Goal: Task Accomplishment & Management: Manage account settings

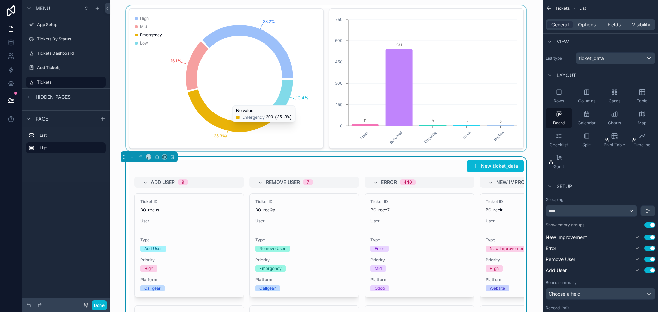
click at [118, 141] on div "scrollable content" at bounding box center [326, 78] width 422 height 146
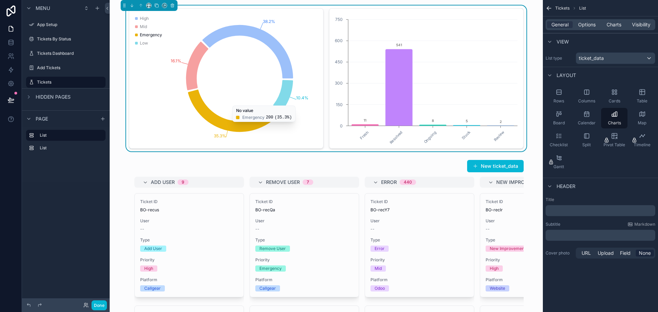
click at [306, 60] on icon "38.2% 16.1% 35.3% 10.4%" at bounding box center [226, 79] width 186 height 132
click at [561, 211] on p "﻿" at bounding box center [601, 210] width 106 height 7
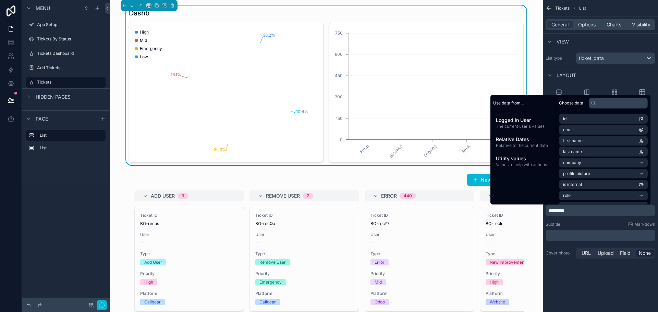
click at [562, 235] on p "﻿" at bounding box center [601, 235] width 106 height 7
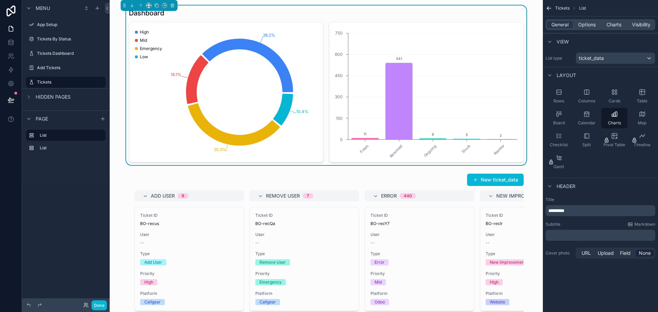
click at [572, 283] on div "Tickets List General Options Charts Visibility View List type ticket_data Layou…" at bounding box center [600, 156] width 115 height 312
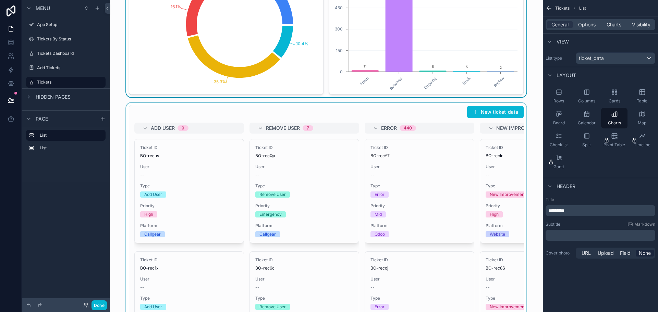
scroll to position [69, 0]
click at [225, 157] on div "scrollable content" at bounding box center [326, 230] width 422 height 257
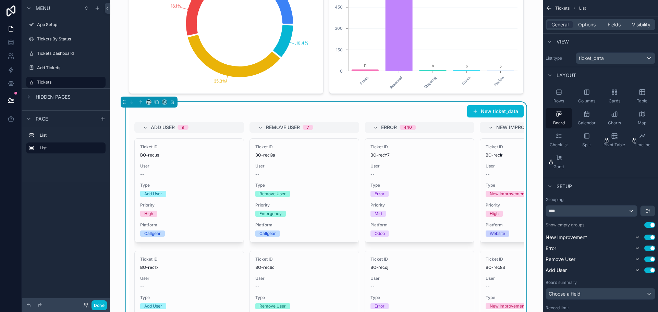
click at [254, 111] on div "New ticket_data" at bounding box center [326, 111] width 395 height 13
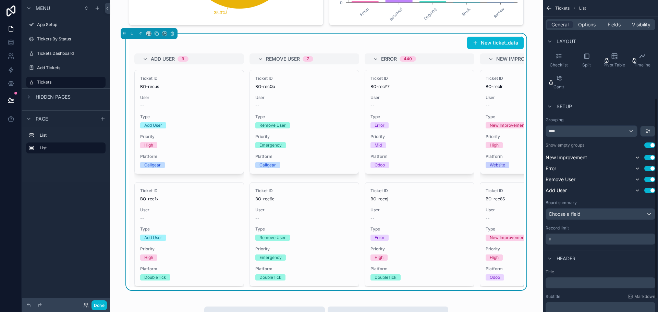
scroll to position [172, 0]
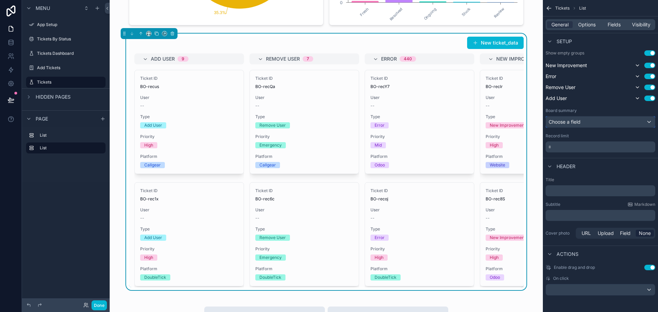
click at [576, 126] on div "Choose a field" at bounding box center [600, 122] width 109 height 11
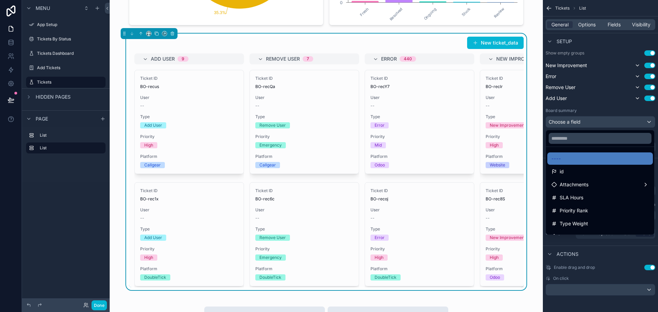
click at [576, 127] on div "scrollable content" at bounding box center [329, 156] width 658 height 312
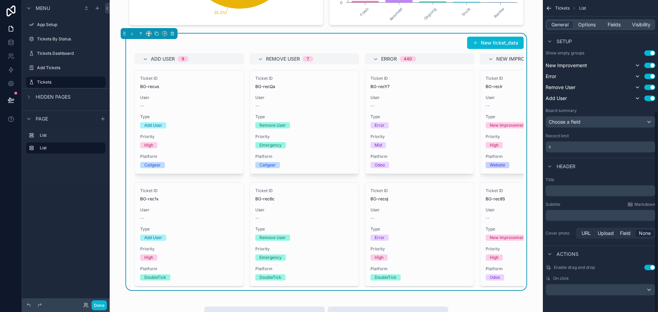
click at [568, 190] on p "﻿" at bounding box center [601, 190] width 106 height 7
click at [603, 48] on div "Setup" at bounding box center [600, 41] width 115 height 16
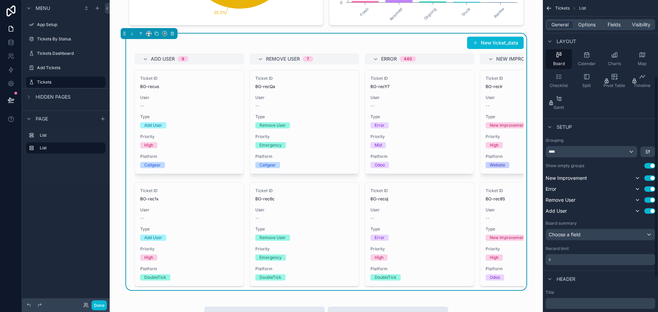
scroll to position [0, 0]
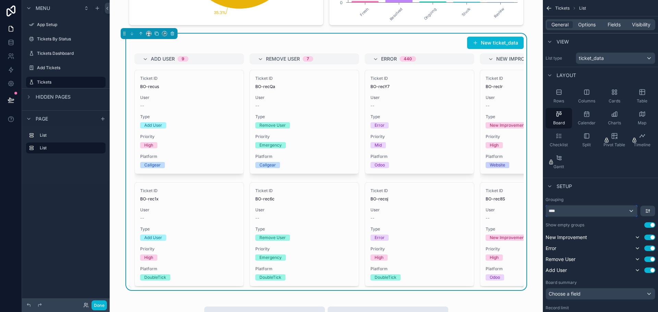
click at [577, 210] on div "****" at bounding box center [591, 211] width 91 height 11
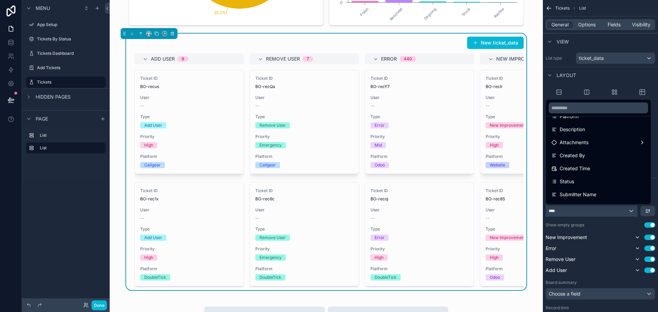
scroll to position [137, 0]
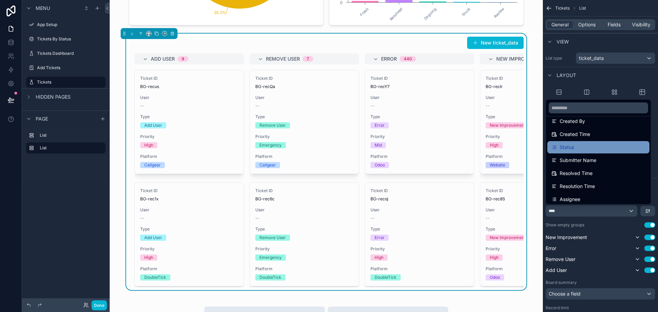
click at [582, 150] on div "Status" at bounding box center [598, 147] width 94 height 8
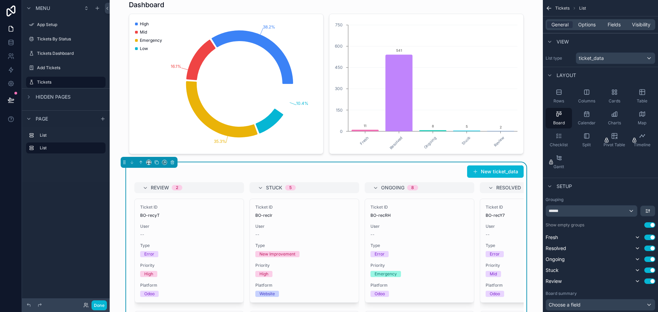
scroll to position [0, 0]
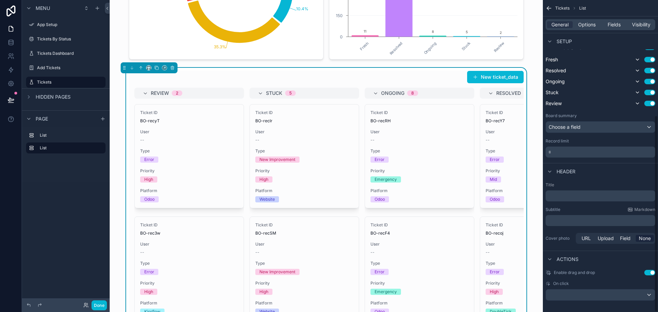
scroll to position [183, 0]
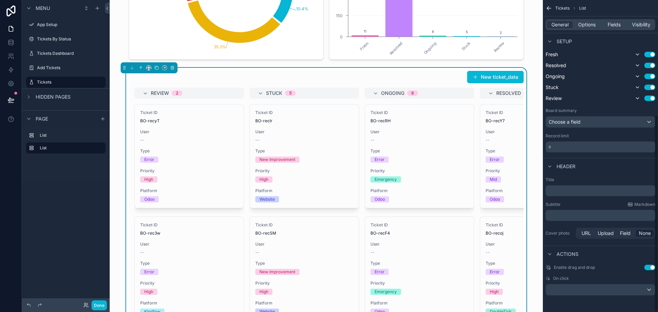
click at [571, 190] on p "﻿" at bounding box center [601, 190] width 106 height 7
click at [584, 205] on div "Subtitle Markdown" at bounding box center [601, 204] width 110 height 5
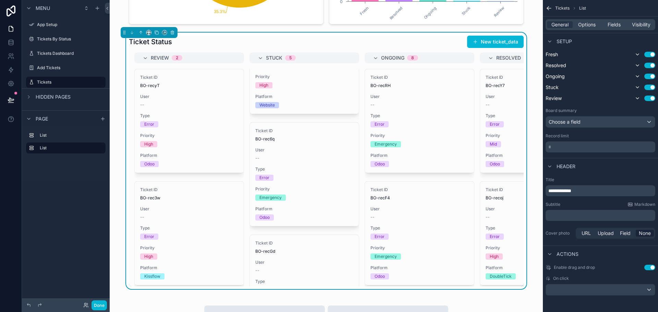
scroll to position [0, 0]
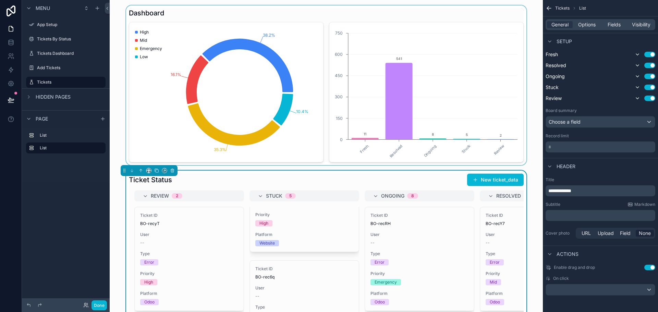
drag, startPoint x: 242, startPoint y: 14, endPoint x: 225, endPoint y: 26, distance: 21.4
click at [242, 14] on div "scrollable content" at bounding box center [326, 85] width 422 height 160
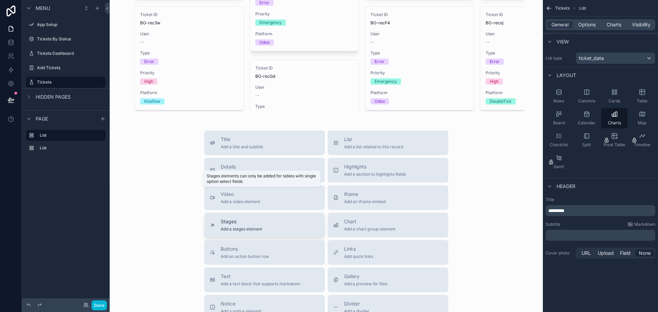
scroll to position [343, 0]
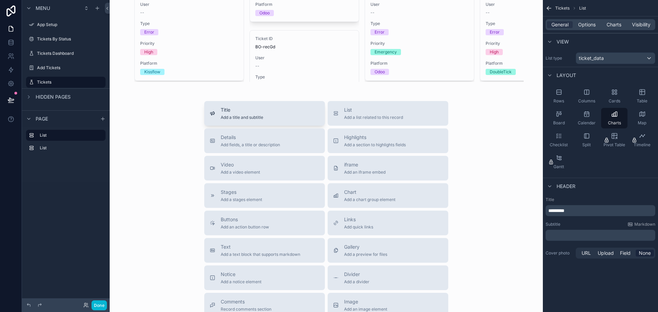
click at [279, 120] on div "Title Add a title and subtitle" at bounding box center [265, 114] width 110 height 14
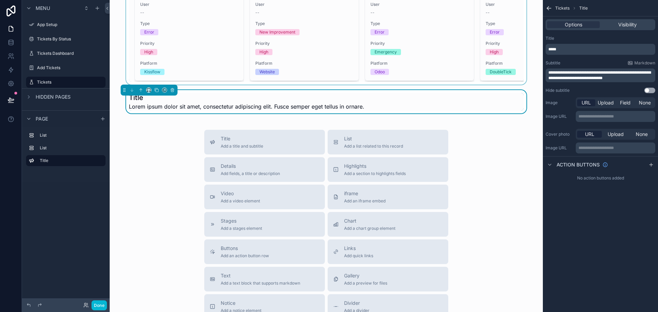
scroll to position [294, 0]
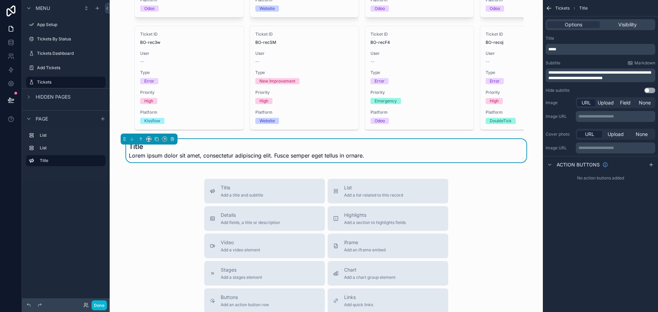
click at [175, 151] on h1 "Title" at bounding box center [246, 147] width 235 height 10
drag, startPoint x: 564, startPoint y: 50, endPoint x: 532, endPoint y: 52, distance: 32.6
click at [532, 52] on div "App Setup Tickets By Status Tickets Dashboard Add Tickets Tickets My Profile Po…" at bounding box center [384, 156] width 548 height 312
click at [546, 71] on div "**********" at bounding box center [601, 76] width 110 height 14
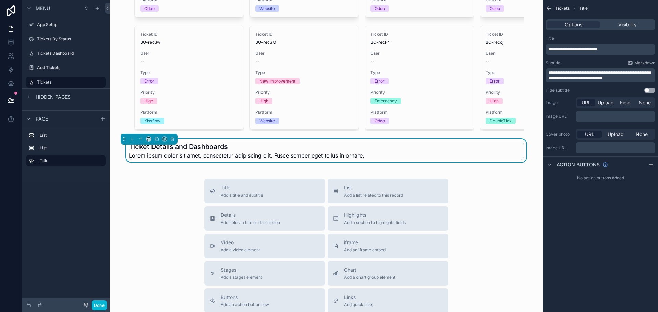
click at [604, 254] on div "**********" at bounding box center [600, 156] width 115 height 312
drag, startPoint x: 627, startPoint y: 78, endPoint x: 544, endPoint y: 73, distance: 83.8
click at [544, 73] on div "**********" at bounding box center [600, 64] width 115 height 63
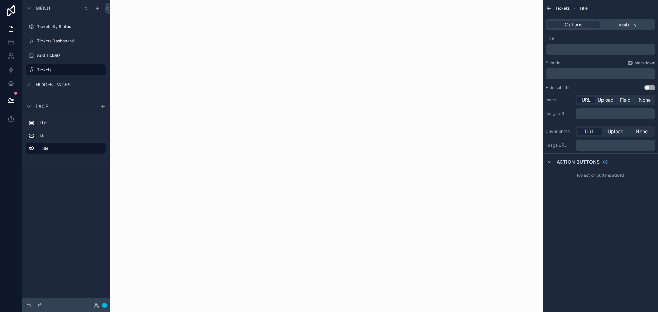
click span "**********"
click at [601, 247] on div "**********" at bounding box center [600, 156] width 115 height 312
click div "Title Add a title and subtitle List Add a list related to this record Details A…"
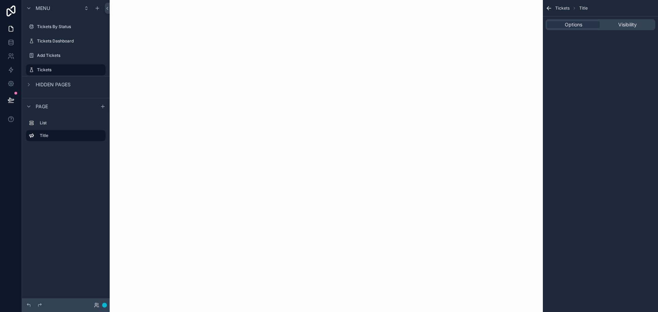
scroll to position [0, 0]
click div "scrollable content"
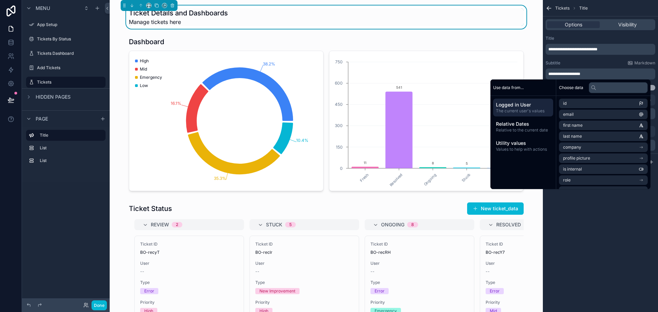
click at [612, 250] on div "**********" at bounding box center [600, 156] width 115 height 312
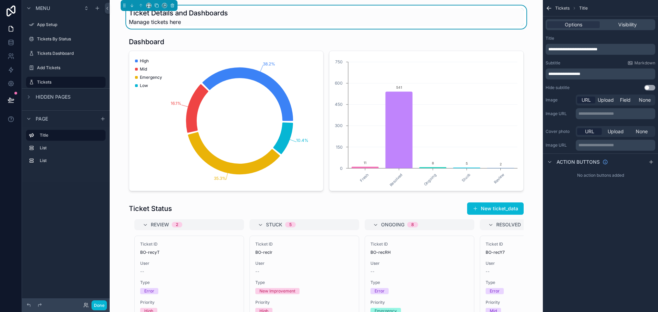
click at [597, 49] on span "**********" at bounding box center [572, 49] width 49 height 4
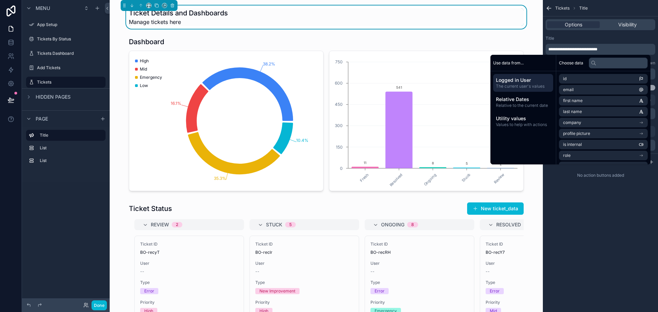
click at [610, 49] on p "**********" at bounding box center [601, 49] width 106 height 5
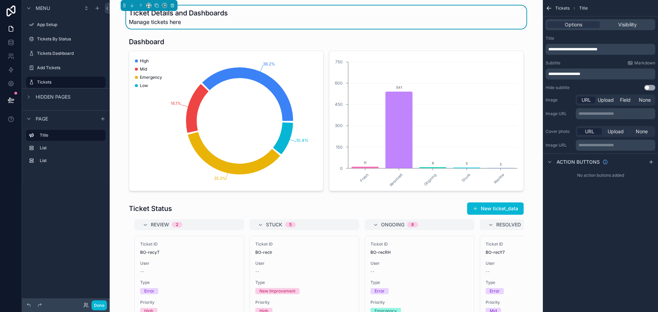
click at [609, 36] on div "Title" at bounding box center [601, 38] width 110 height 5
click at [598, 73] on p "**********" at bounding box center [601, 73] width 106 height 5
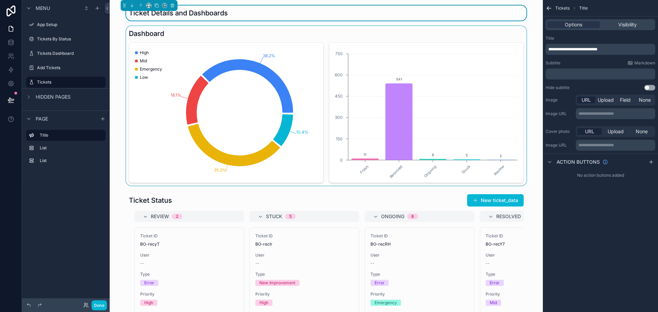
click at [116, 73] on div "scrollable content" at bounding box center [326, 106] width 422 height 160
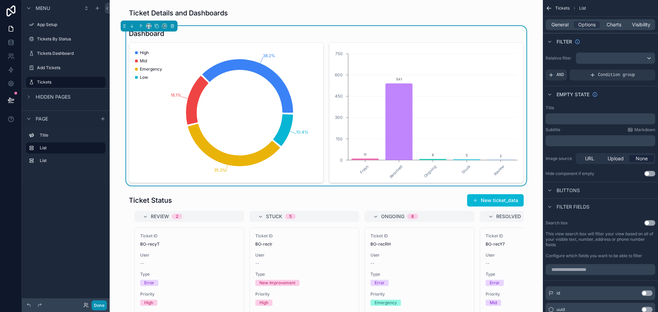
click at [97, 306] on button "Done" at bounding box center [98, 306] width 15 height 10
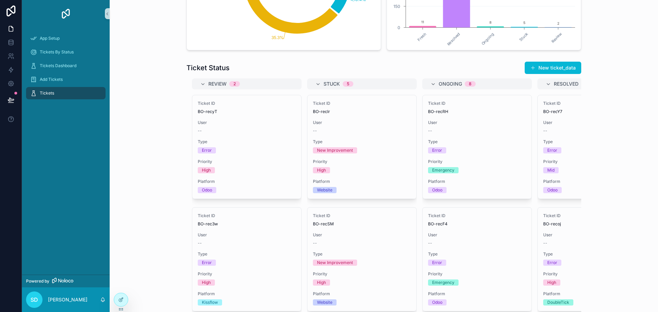
scroll to position [127, 0]
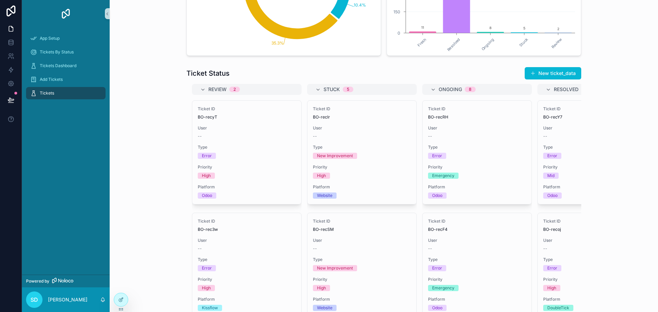
click at [210, 76] on h1 "Ticket Status" at bounding box center [207, 74] width 43 height 10
click at [119, 301] on icon at bounding box center [120, 299] width 5 height 5
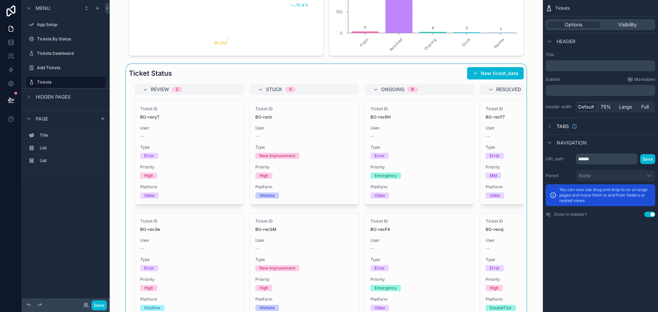
click at [334, 74] on div "scrollable content" at bounding box center [326, 192] width 422 height 257
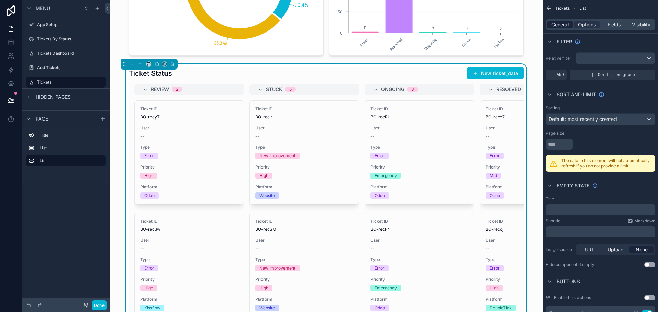
click at [557, 25] on span "General" at bounding box center [559, 24] width 17 height 7
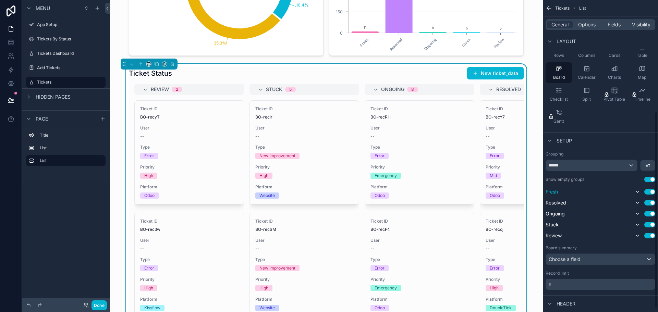
scroll to position [183, 0]
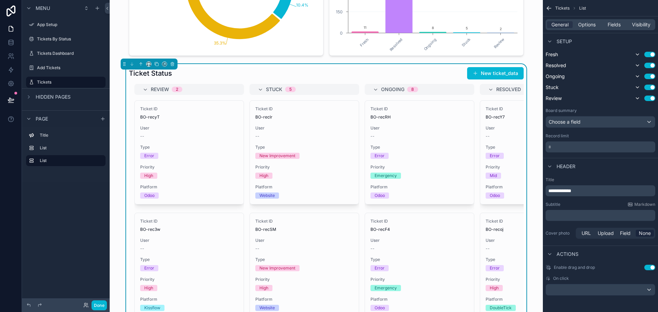
click at [562, 191] on span "**********" at bounding box center [559, 190] width 23 height 5
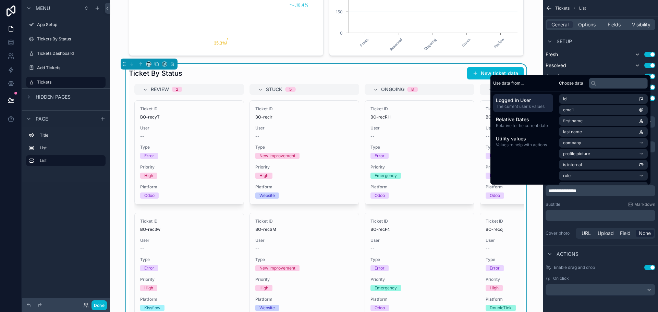
click at [592, 40] on div "Setup" at bounding box center [600, 41] width 115 height 16
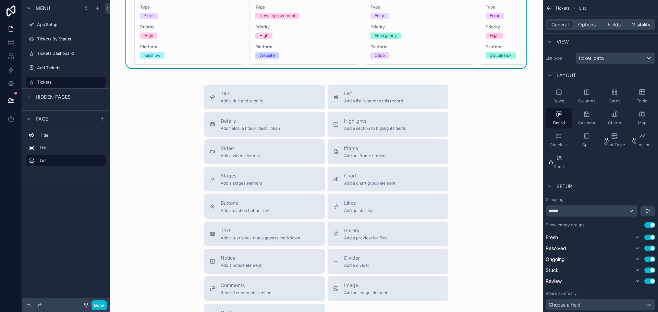
scroll to position [333, 0]
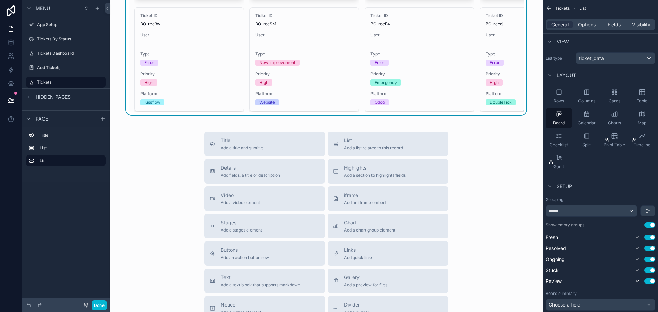
click at [178, 166] on div "Title Add a title and subtitle List Add a list related to this record Details A…" at bounding box center [326, 254] width 422 height 244
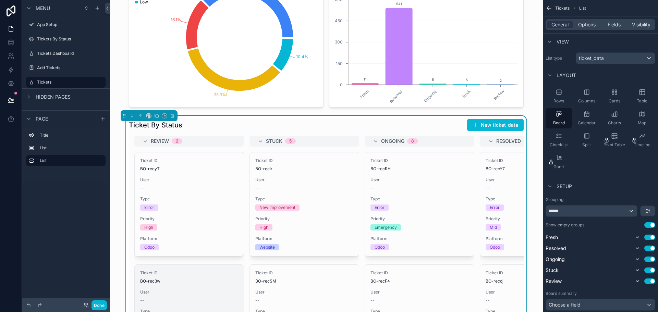
scroll to position [59, 0]
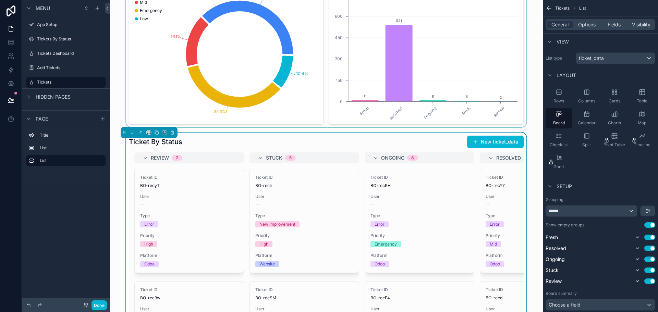
click at [116, 111] on div "scrollable content" at bounding box center [326, 47] width 422 height 160
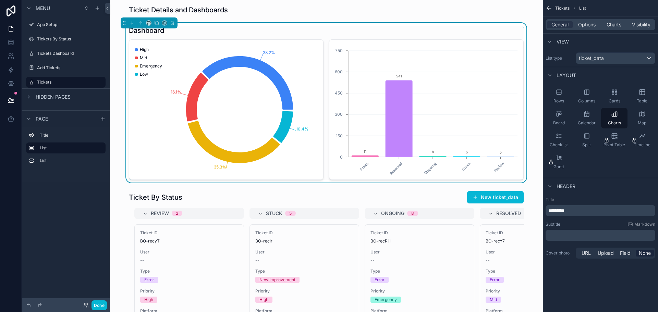
scroll to position [0, 0]
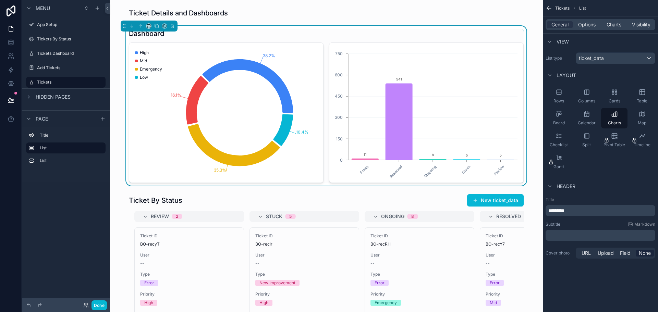
click at [283, 71] on icon "38.2% 16.1% 35.3% 10.4%" at bounding box center [226, 113] width 186 height 132
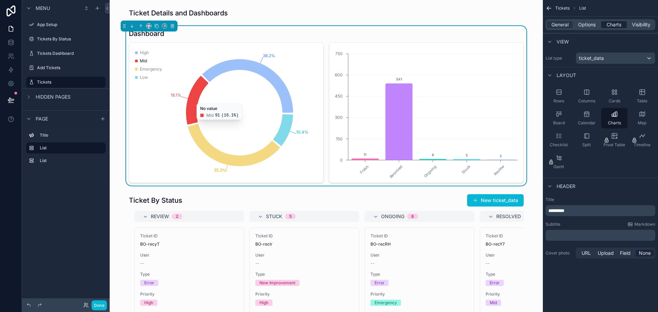
click at [611, 24] on span "Charts" at bounding box center [614, 24] width 15 height 7
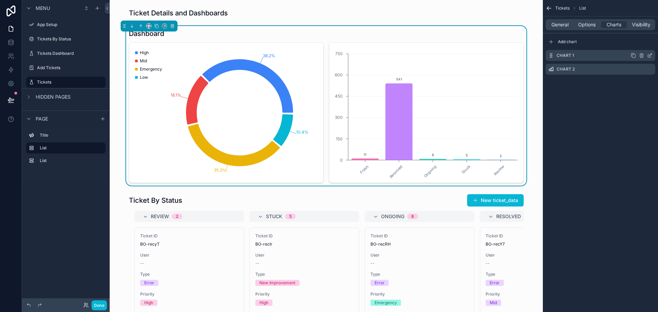
click at [648, 56] on icon "scrollable content" at bounding box center [649, 55] width 3 height 3
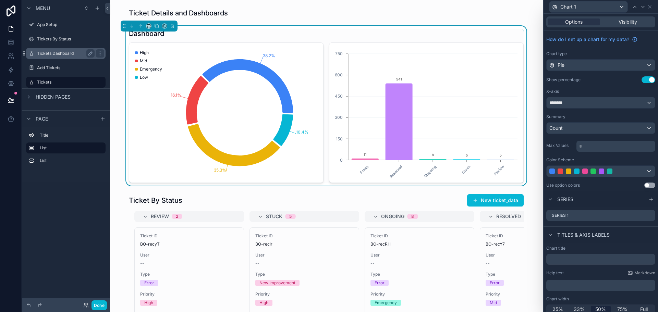
click at [63, 53] on label "Tickets Dashboard" at bounding box center [64, 53] width 55 height 5
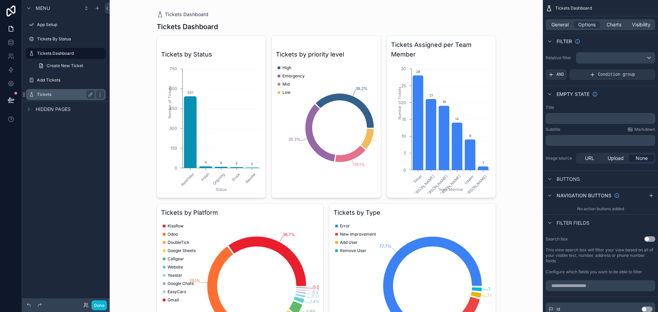
click at [51, 94] on label "Tickets" at bounding box center [64, 94] width 55 height 5
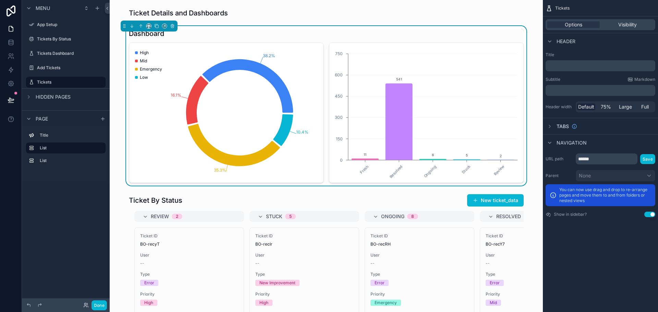
click at [240, 78] on icon "38.2% 16.1% 35.3% 10.4%" at bounding box center [226, 113] width 186 height 132
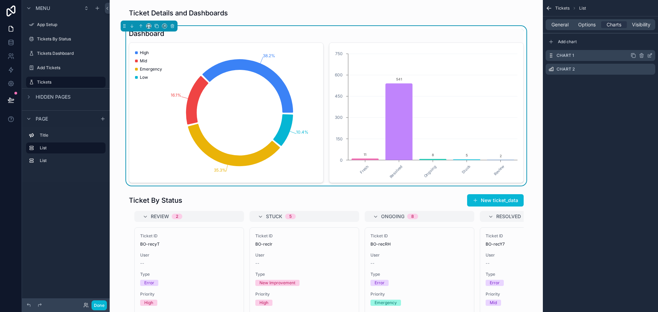
click at [648, 56] on icon "scrollable content" at bounding box center [649, 55] width 5 height 5
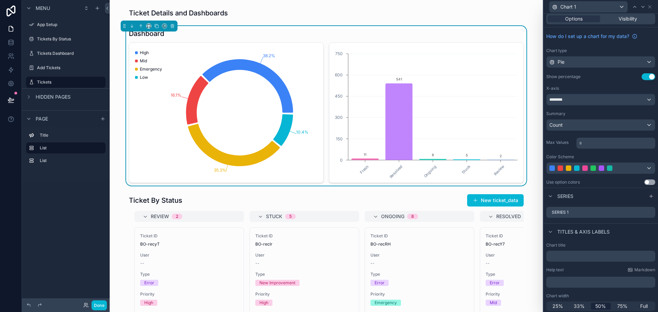
scroll to position [5, 0]
click at [560, 255] on input "text" at bounding box center [600, 254] width 109 height 11
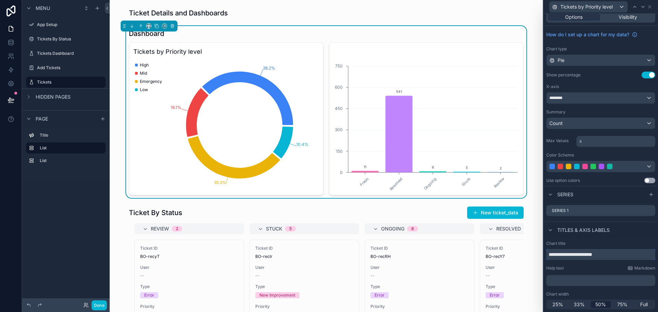
type input "**********"
click at [406, 58] on div "Fresh Resolved Ongoing Stuck Review 0 150 300 450 600 750 11 541 8 5 2" at bounding box center [426, 118] width 195 height 153
click at [54, 52] on label "Tickets Dashboard" at bounding box center [64, 53] width 55 height 5
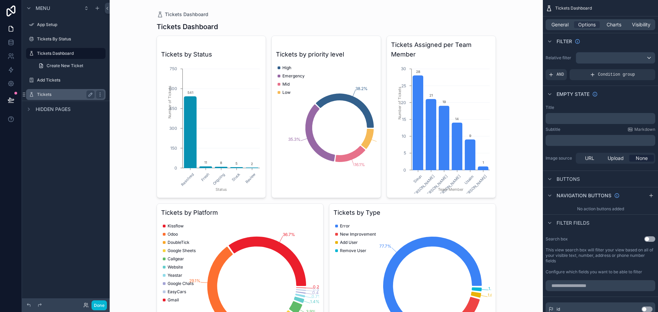
click at [53, 97] on label "Tickets" at bounding box center [64, 94] width 55 height 5
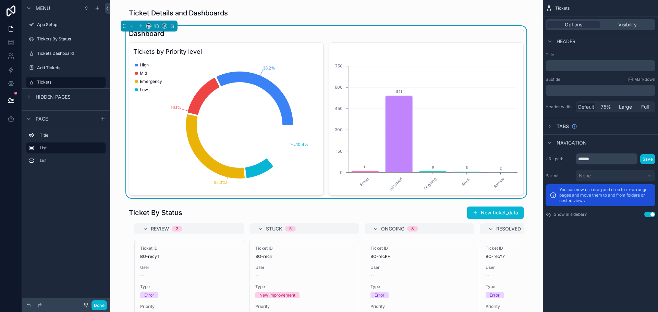
click at [405, 60] on icon "Fresh Resolved Ongoing Stuck Review 0 150 300 450 600 750 11 541 8 5 2" at bounding box center [426, 125] width 186 height 132
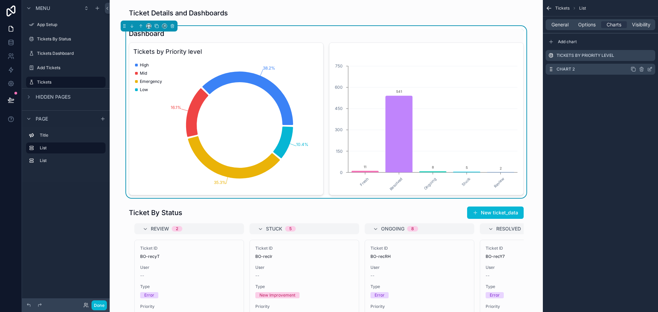
click at [651, 71] on icon "scrollable content" at bounding box center [649, 69] width 3 height 3
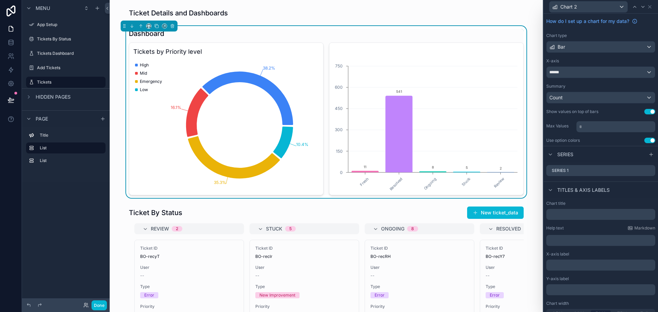
scroll to position [27, 0]
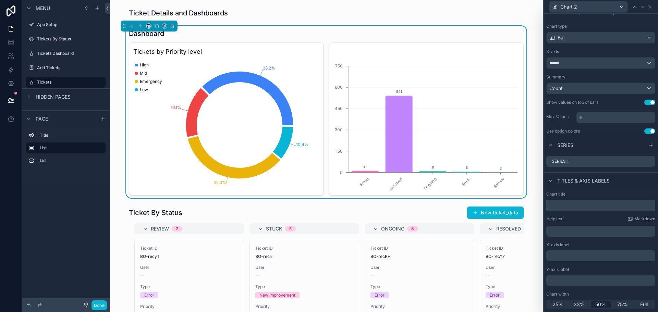
click at [565, 203] on input "text" at bounding box center [600, 205] width 109 height 11
type input "**********"
click at [583, 69] on div "******" at bounding box center [601, 63] width 108 height 11
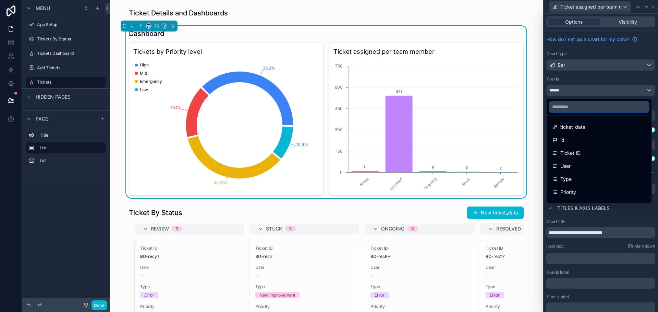
click at [576, 107] on input "text" at bounding box center [598, 106] width 99 height 11
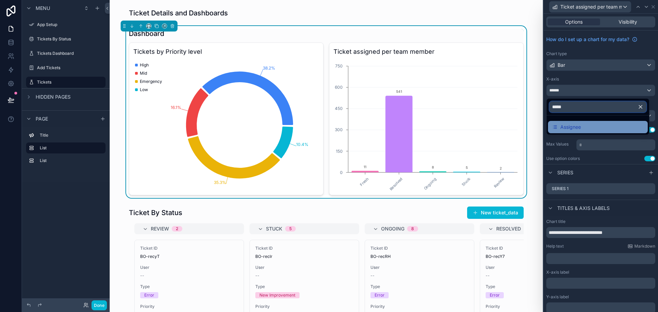
type input "*****"
click at [575, 126] on span "Assignee" at bounding box center [570, 127] width 21 height 8
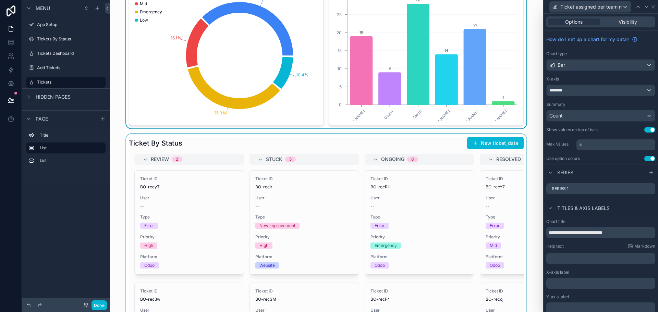
scroll to position [69, 0]
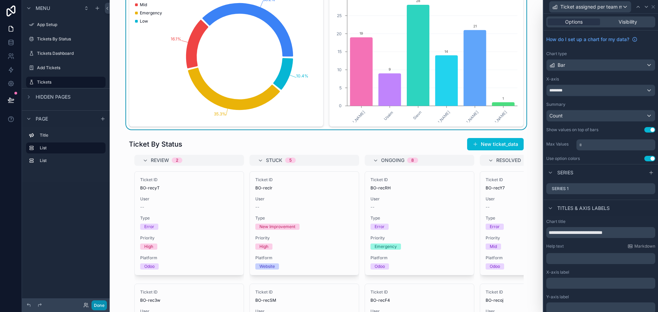
click at [101, 306] on button "Done" at bounding box center [98, 306] width 15 height 10
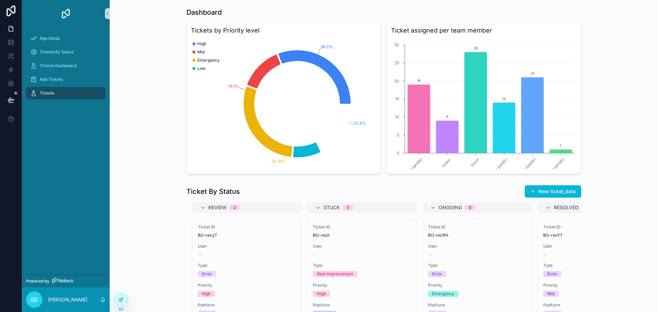
scroll to position [0, 0]
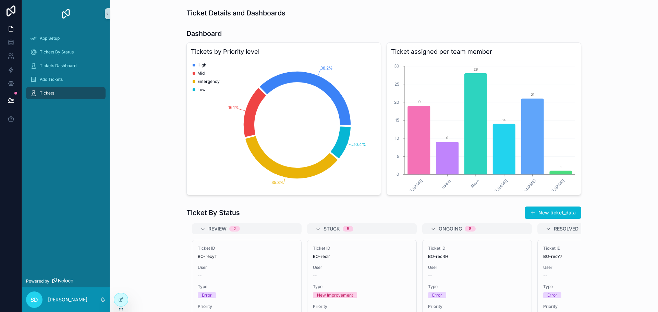
click at [108, 14] on icon "scrollable content" at bounding box center [107, 13] width 5 height 5
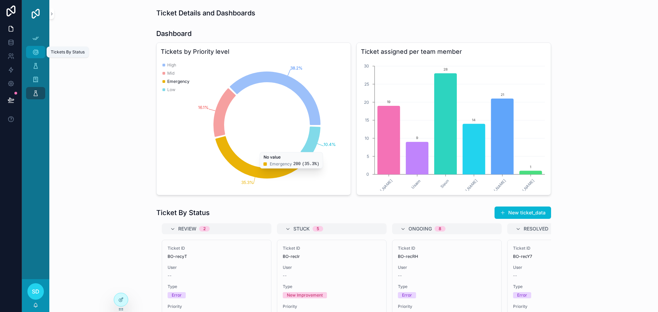
click at [36, 53] on icon "scrollable content" at bounding box center [35, 52] width 7 height 7
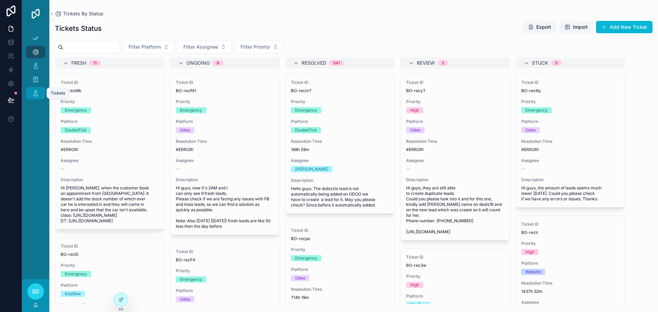
click at [36, 99] on link "Tickets" at bounding box center [35, 93] width 19 height 12
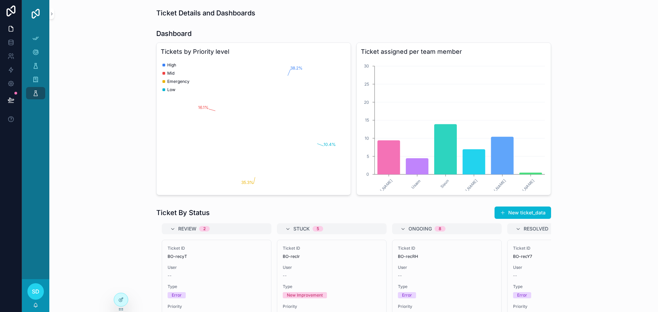
scroll to position [69, 0]
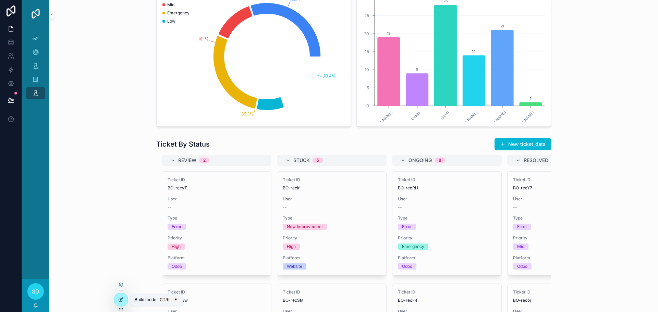
click at [119, 299] on icon at bounding box center [120, 299] width 5 height 5
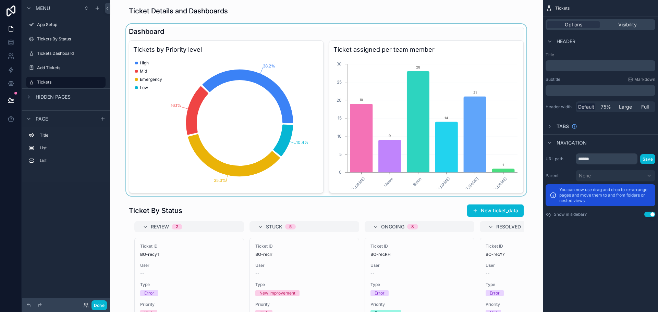
scroll to position [0, 0]
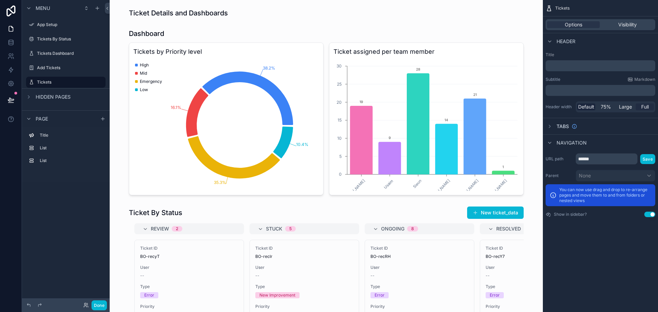
click at [647, 108] on span "Full" at bounding box center [645, 106] width 8 height 7
click at [311, 117] on div "scrollable content" at bounding box center [326, 112] width 422 height 172
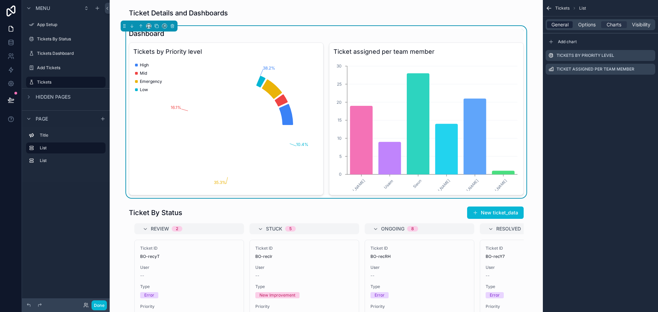
click at [557, 26] on span "General" at bounding box center [559, 24] width 17 height 7
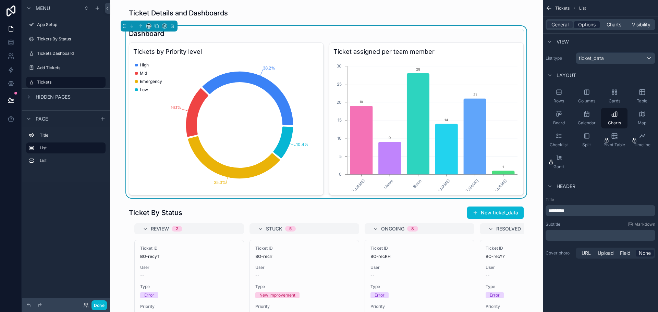
click at [588, 23] on span "Options" at bounding box center [586, 24] width 17 height 7
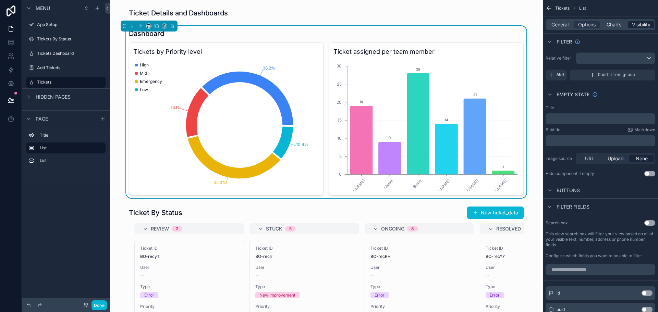
click at [633, 26] on span "Visibility" at bounding box center [641, 24] width 19 height 7
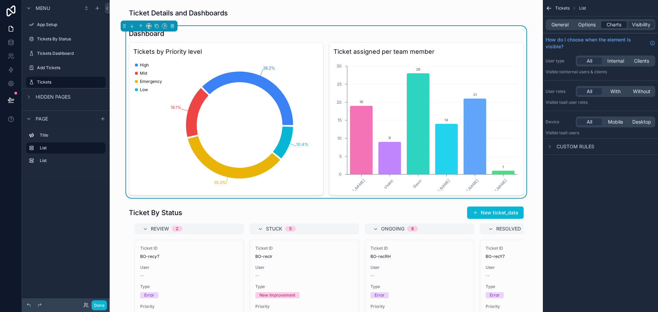
click at [616, 28] on span "Charts" at bounding box center [614, 24] width 15 height 7
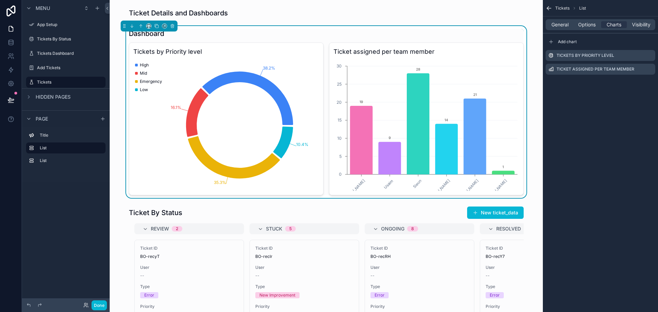
click at [586, 20] on div "General Options Charts Visibility" at bounding box center [601, 24] width 110 height 11
click at [586, 25] on span "Options" at bounding box center [586, 24] width 17 height 7
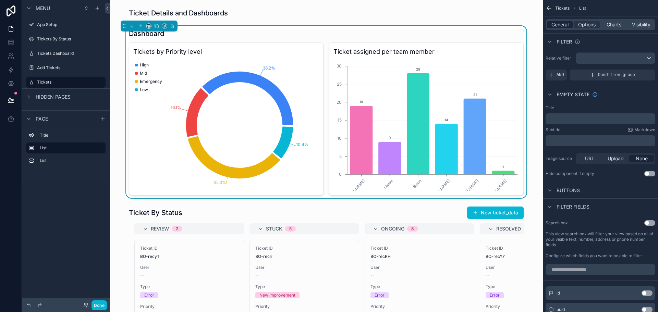
click at [559, 25] on span "General" at bounding box center [559, 24] width 17 height 7
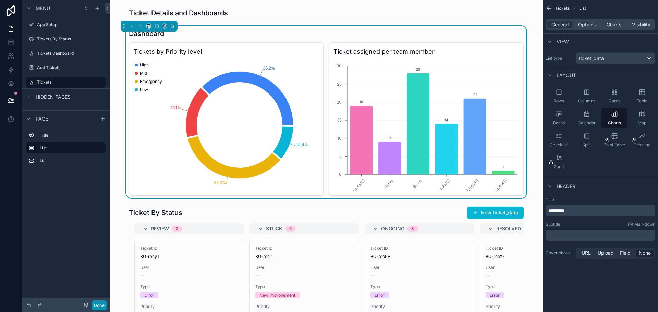
click at [100, 305] on button "Done" at bounding box center [98, 306] width 15 height 10
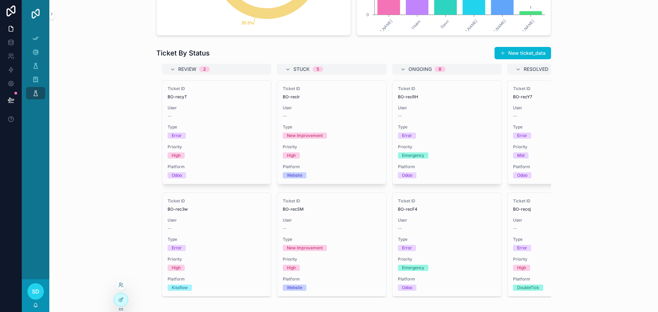
scroll to position [171, 0]
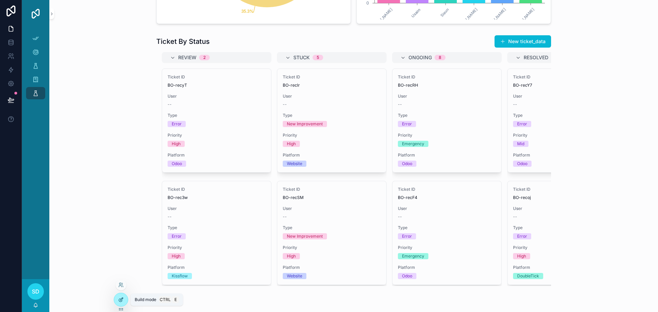
click at [122, 302] on icon at bounding box center [120, 299] width 5 height 5
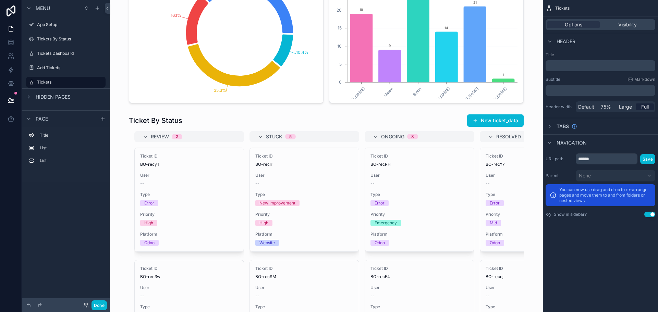
scroll to position [0, 0]
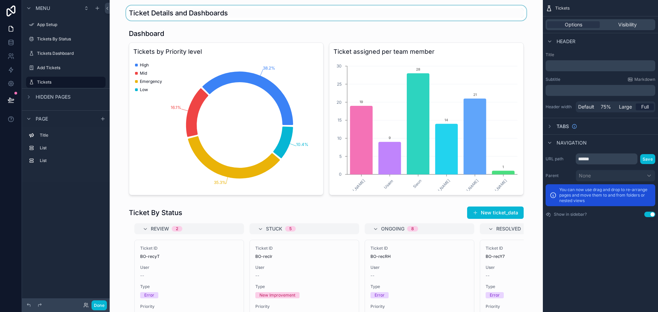
click at [186, 18] on div "scrollable content" at bounding box center [326, 12] width 422 height 15
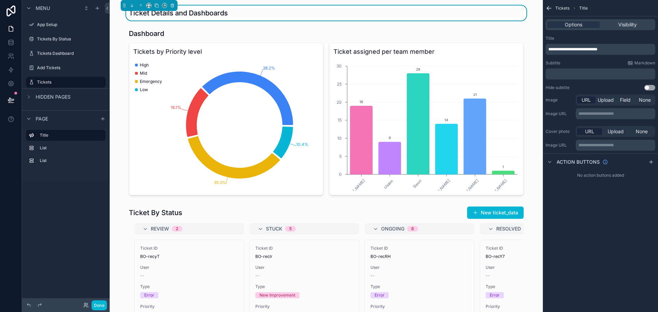
click at [548, 8] on icon "scrollable content" at bounding box center [549, 8] width 4 height 0
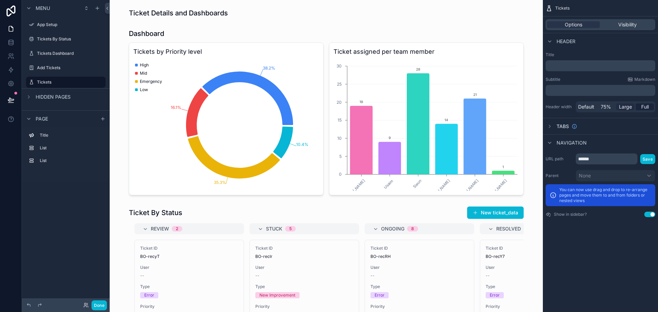
click at [623, 107] on span "Large" at bounding box center [625, 106] width 13 height 7
click at [102, 305] on button "Done" at bounding box center [98, 306] width 15 height 10
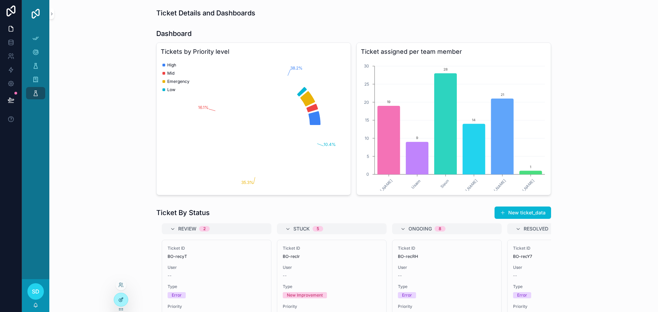
click at [117, 297] on div at bounding box center [121, 299] width 14 height 13
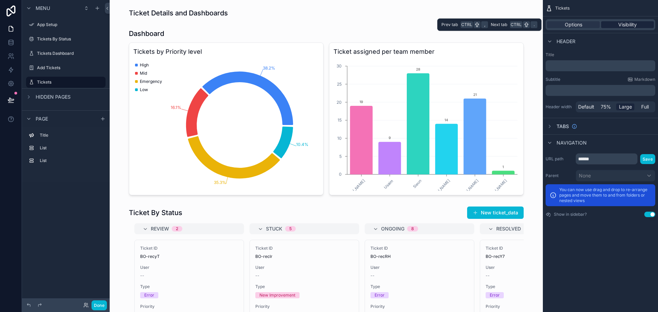
click at [623, 25] on span "Visibility" at bounding box center [627, 24] width 19 height 7
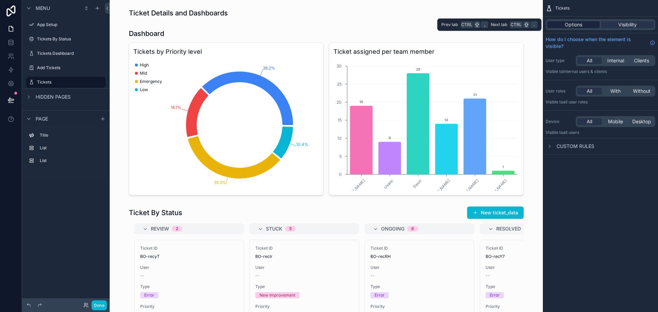
click at [578, 26] on span "Options" at bounding box center [573, 24] width 17 height 7
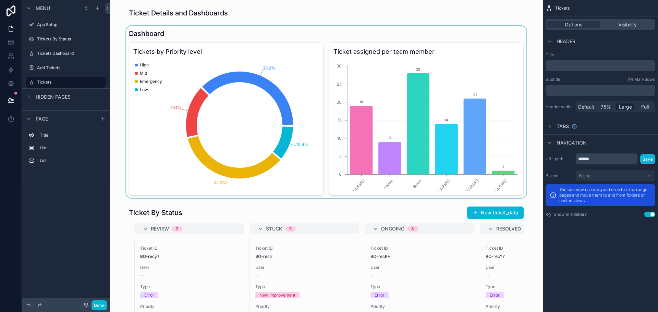
click at [254, 121] on div "scrollable content" at bounding box center [326, 112] width 422 height 172
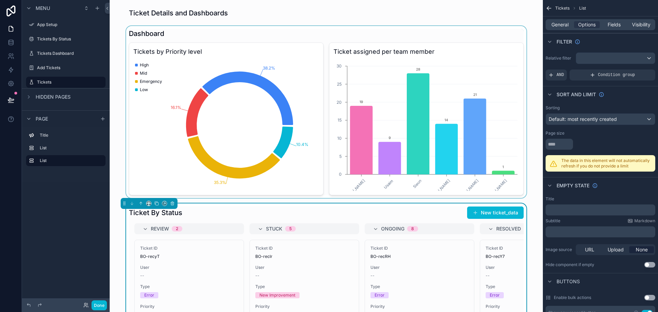
click at [311, 129] on div "scrollable content" at bounding box center [326, 112] width 422 height 172
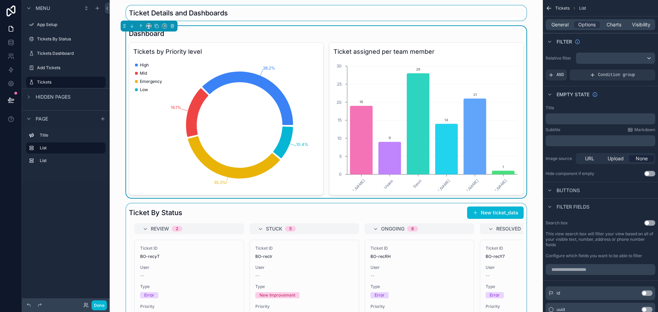
click at [310, 15] on div "scrollable content" at bounding box center [326, 12] width 422 height 15
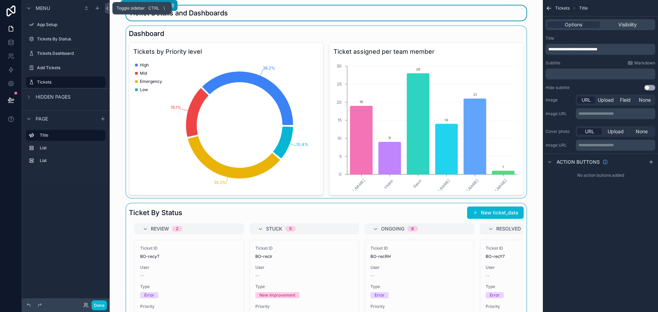
click at [106, 7] on icon at bounding box center [107, 8] width 5 height 5
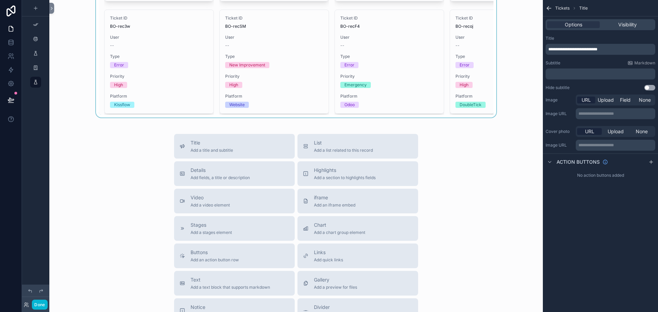
scroll to position [308, 0]
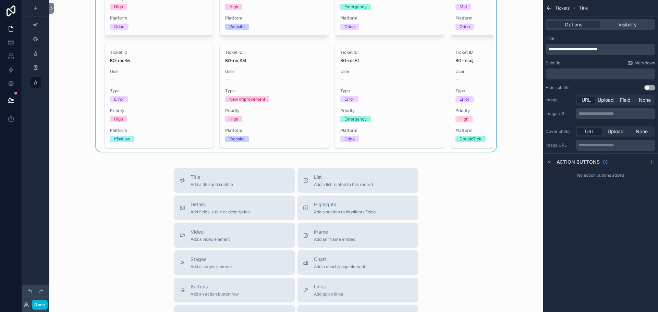
drag, startPoint x: 154, startPoint y: 151, endPoint x: 319, endPoint y: 153, distance: 165.9
click at [345, 152] on div "scrollable content" at bounding box center [296, 23] width 482 height 257
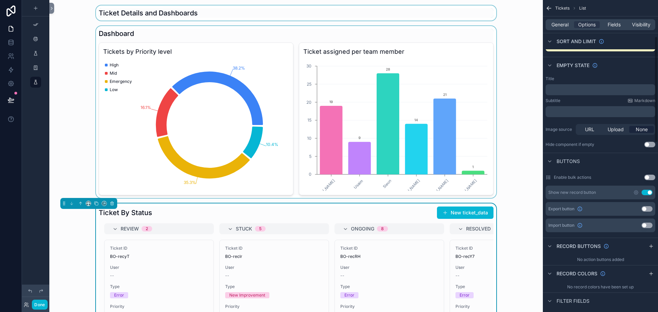
scroll to position [86, 0]
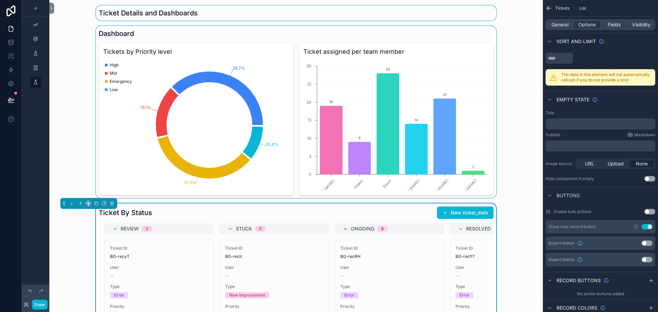
click at [577, 131] on div "Title ﻿ Subtitle Markdown ﻿ Image source URL Upload None Hide component if empt…" at bounding box center [600, 146] width 115 height 77
drag, startPoint x: 565, startPoint y: 133, endPoint x: 541, endPoint y: 133, distance: 23.6
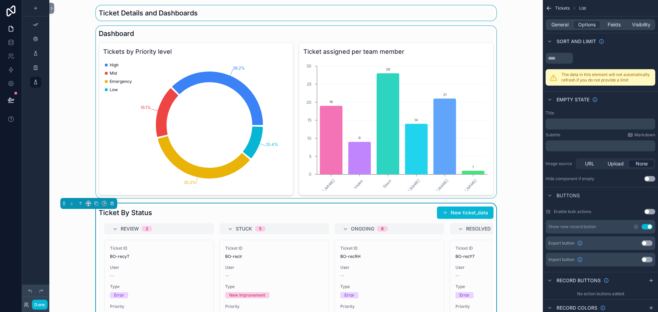
click at [541, 133] on div "App Setup Tickets By Status Tickets Dashboard Add Tickets Tickets My Profile Po…" at bounding box center [353, 156] width 609 height 312
drag, startPoint x: 546, startPoint y: 111, endPoint x: 558, endPoint y: 111, distance: 11.3
click at [558, 111] on div "Title" at bounding box center [601, 112] width 110 height 5
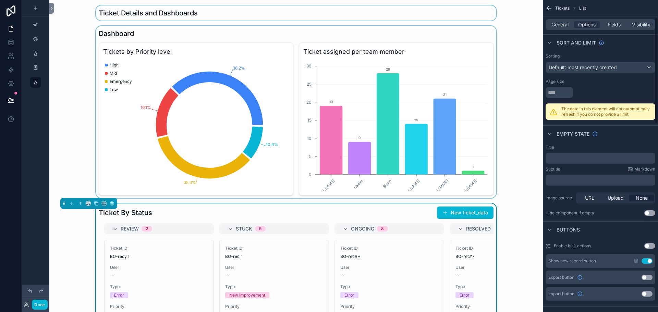
scroll to position [17, 0]
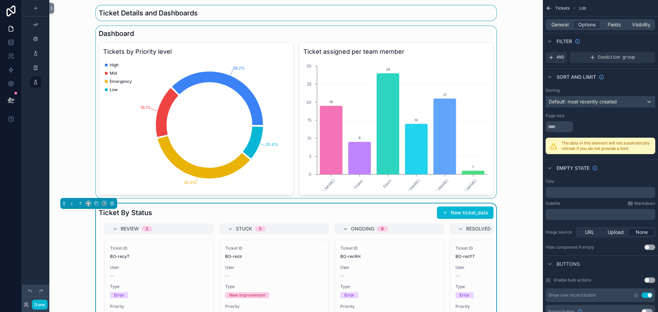
click at [574, 100] on span "Default: most recently created" at bounding box center [583, 102] width 68 height 6
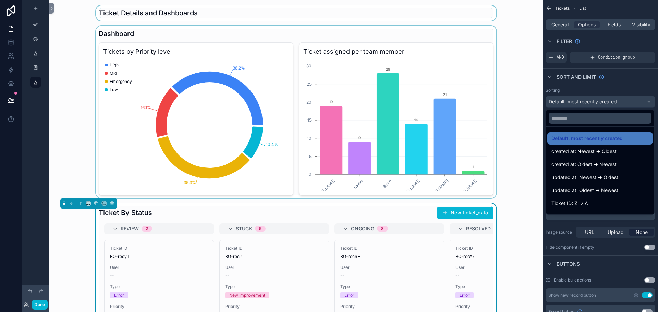
click at [574, 100] on div "scrollable content" at bounding box center [329, 156] width 658 height 312
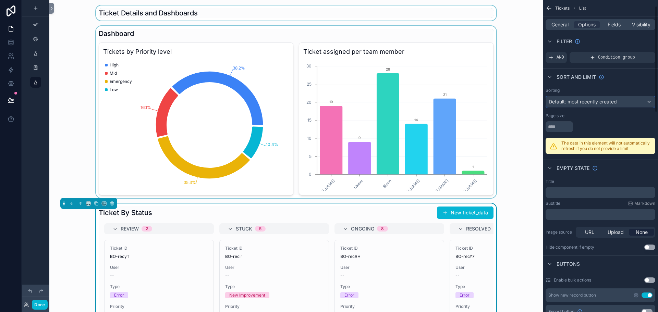
click at [574, 100] on span "Default: most recently created" at bounding box center [583, 102] width 68 height 6
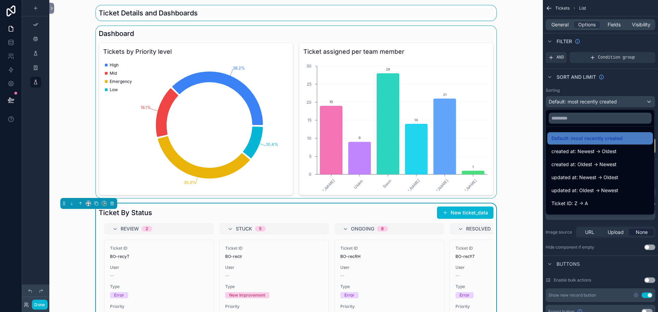
click at [574, 100] on div "scrollable content" at bounding box center [329, 156] width 658 height 312
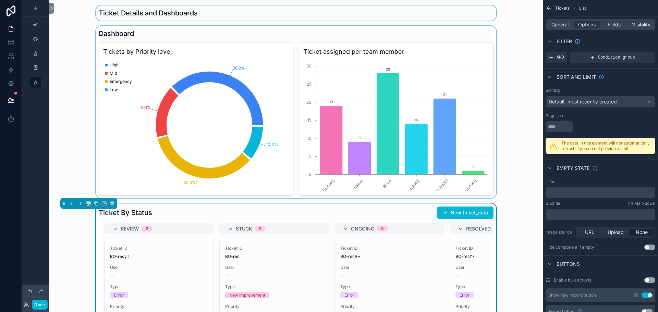
click at [590, 93] on div "Sorting" at bounding box center [601, 90] width 110 height 5
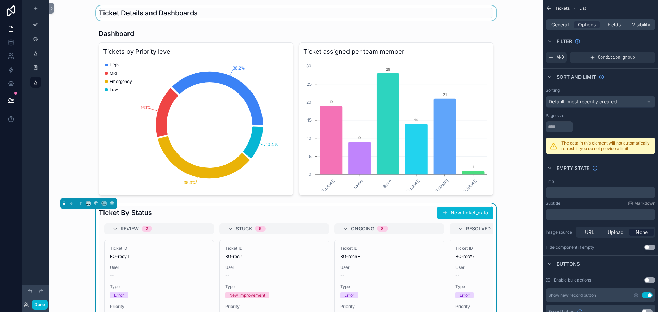
drag, startPoint x: 330, startPoint y: 71, endPoint x: 529, endPoint y: 103, distance: 202.3
click at [330, 71] on div "scrollable content" at bounding box center [296, 112] width 482 height 172
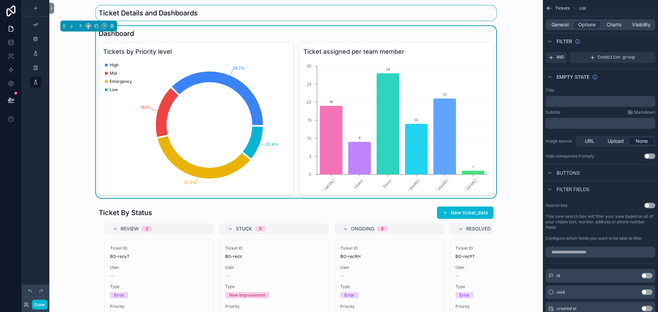
click at [258, 33] on div "Dashboard" at bounding box center [296, 34] width 395 height 10
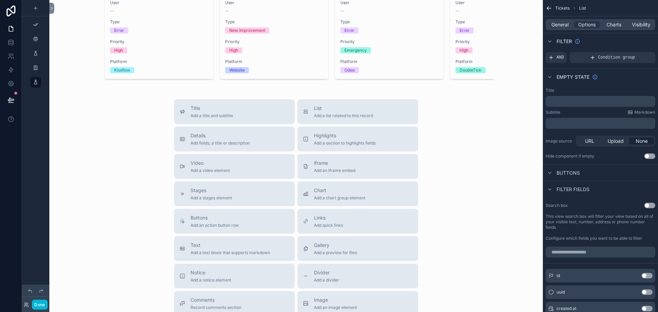
scroll to position [377, 0]
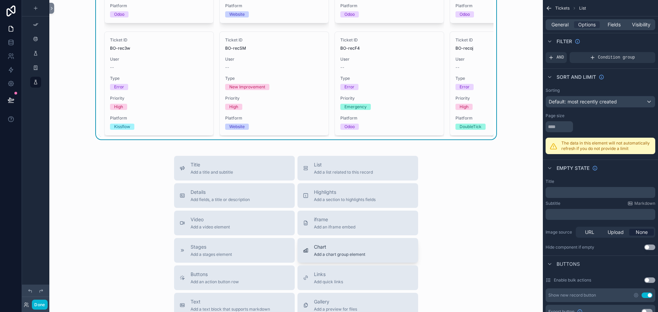
scroll to position [411, 0]
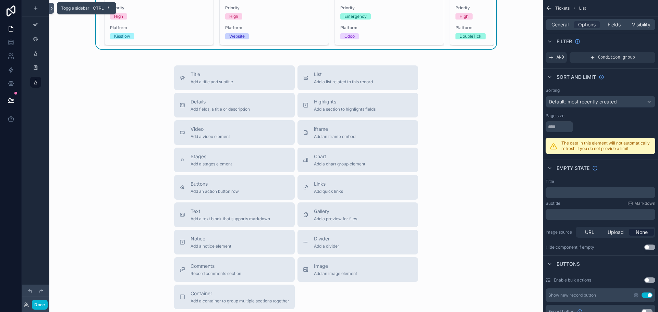
click at [51, 8] on icon at bounding box center [51, 8] width 5 height 5
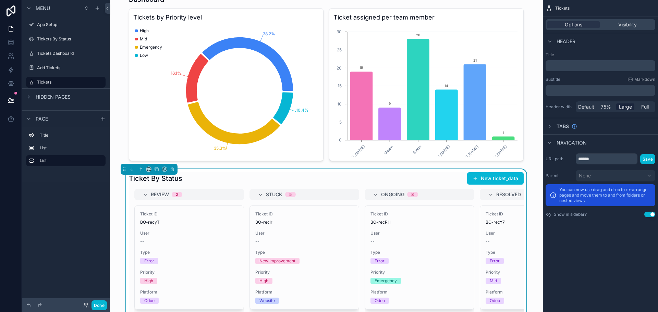
scroll to position [0, 0]
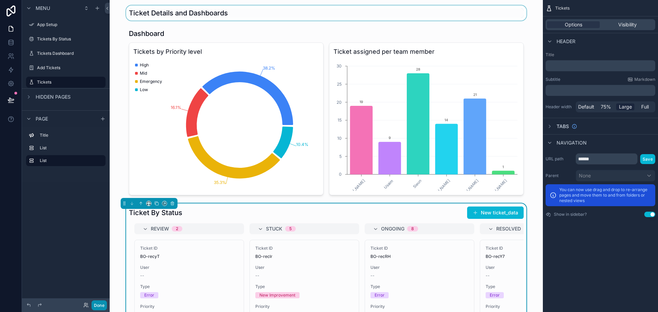
click at [97, 309] on button "Done" at bounding box center [98, 306] width 15 height 10
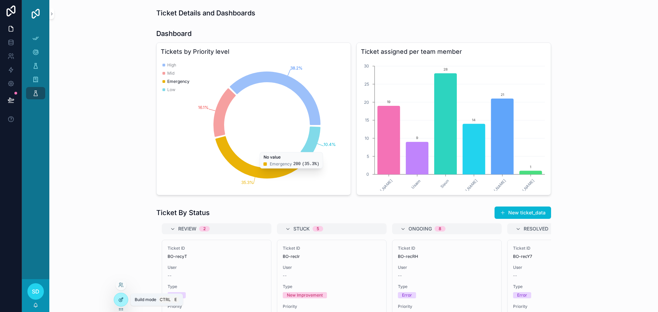
click at [122, 300] on icon at bounding box center [120, 299] width 5 height 5
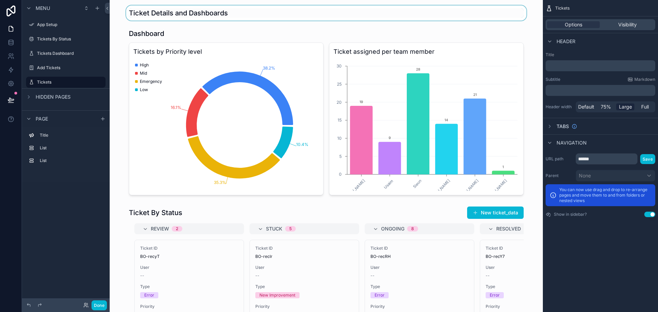
click at [165, 15] on div "scrollable content" at bounding box center [326, 12] width 422 height 15
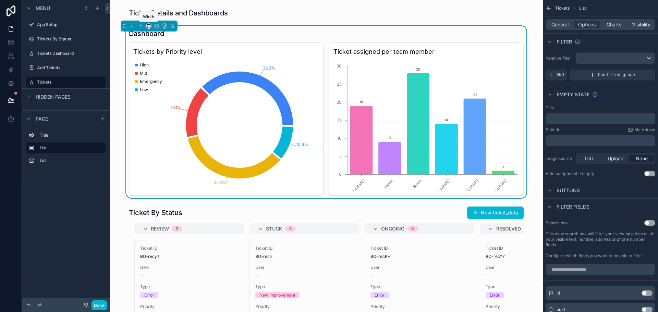
click at [150, 25] on icon "scrollable content" at bounding box center [148, 26] width 5 height 5
click at [162, 99] on span "Full width" at bounding box center [162, 98] width 21 height 8
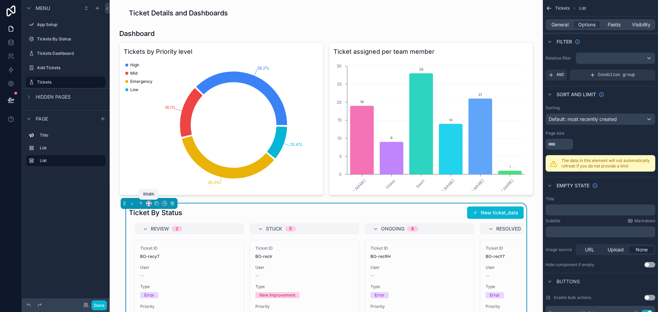
click at [147, 204] on icon "scrollable content" at bounding box center [147, 204] width 1 height 1
click at [165, 276] on span "Full width" at bounding box center [162, 276] width 21 height 8
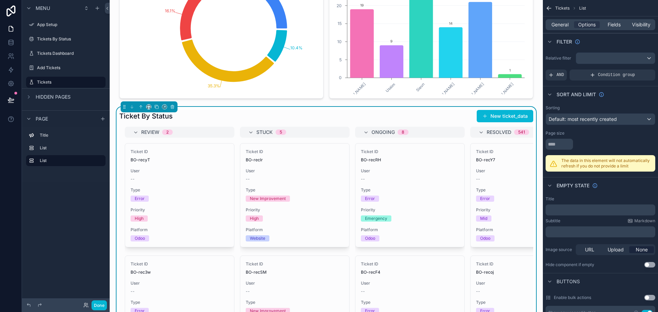
scroll to position [0, 0]
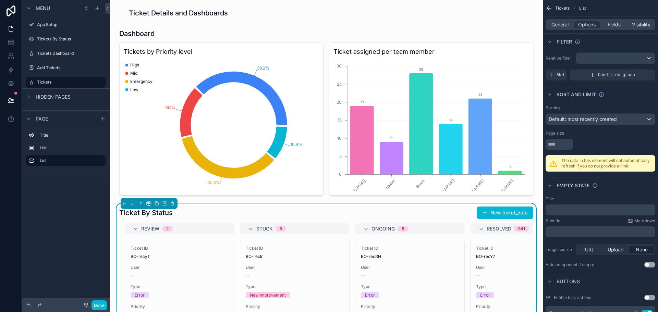
click at [100, 300] on div "Done" at bounding box center [66, 305] width 88 height 14
click at [99, 306] on button "Done" at bounding box center [98, 306] width 15 height 10
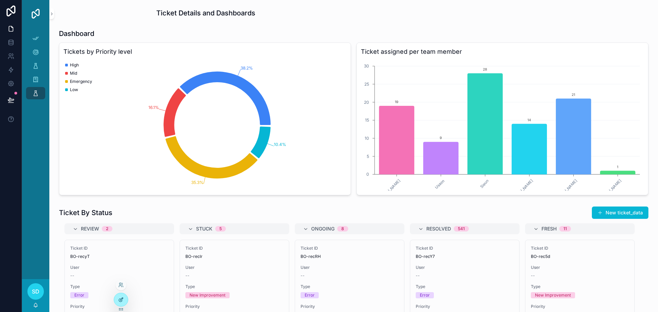
click at [125, 299] on div at bounding box center [121, 299] width 14 height 13
